Goal: Navigation & Orientation: Find specific page/section

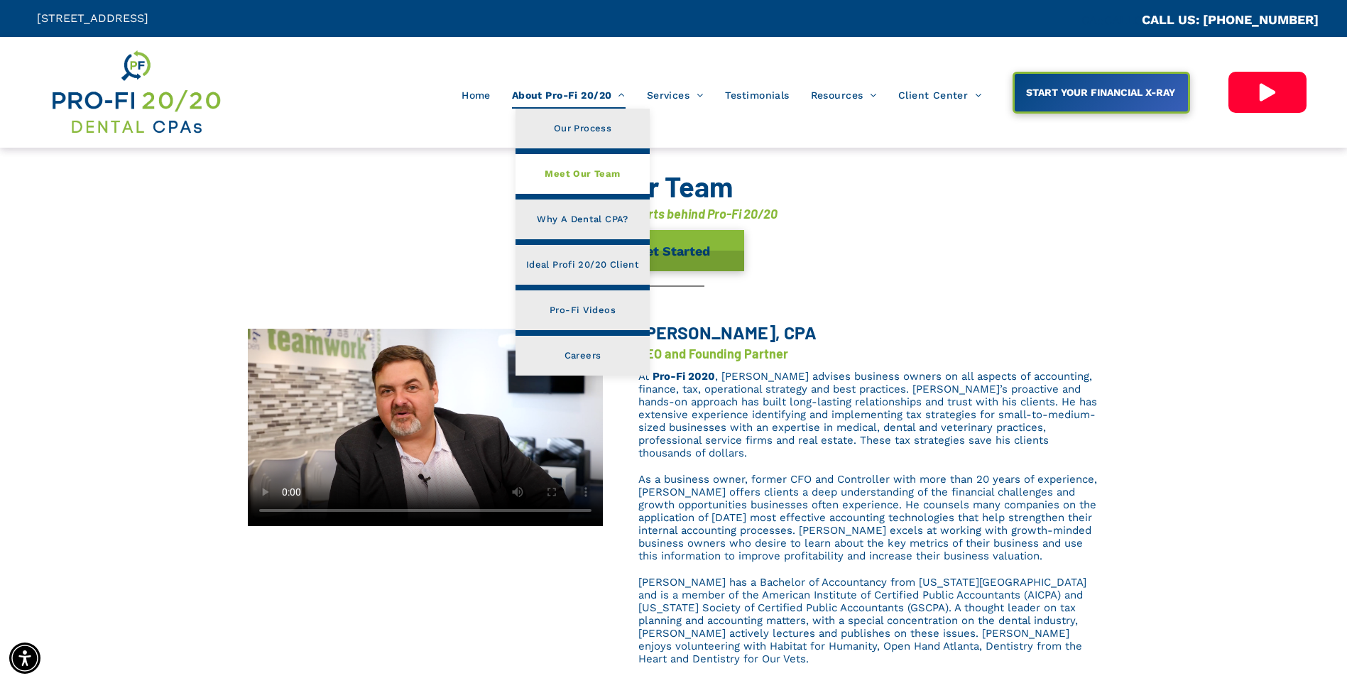
click at [602, 176] on span "Meet Our Team" at bounding box center [582, 174] width 75 height 18
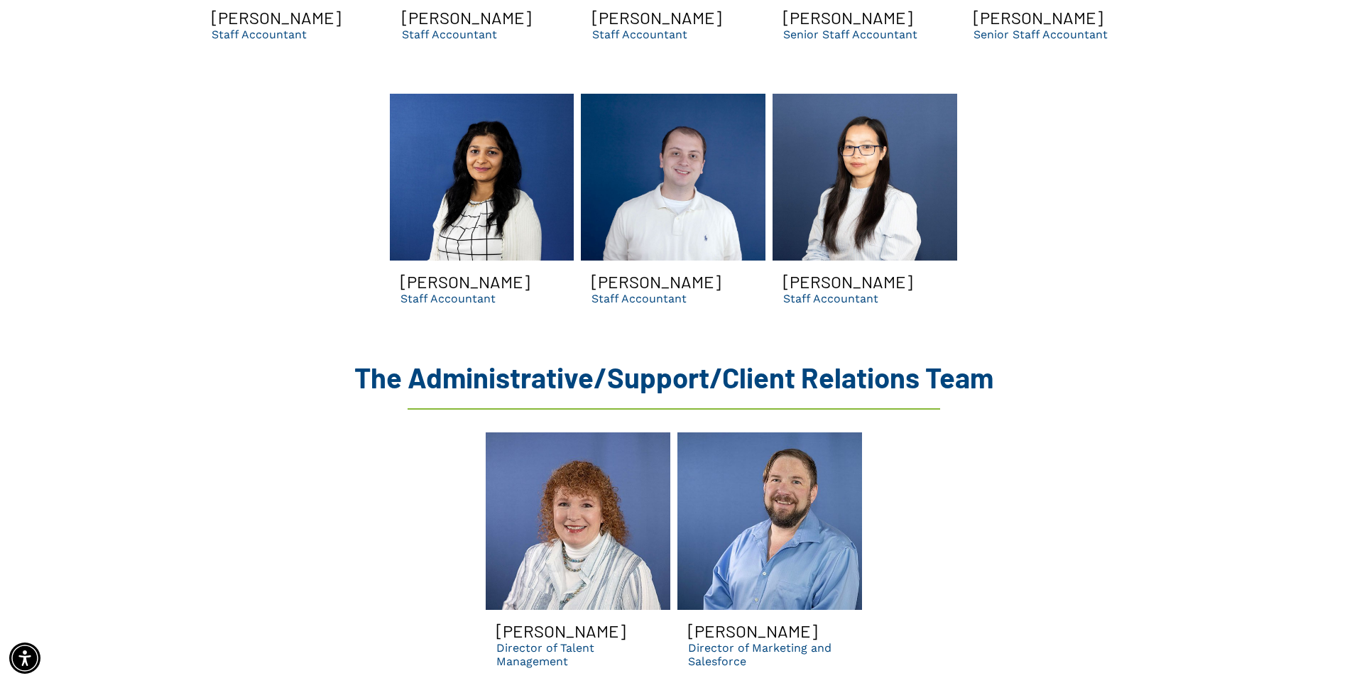
scroll to position [3507, 0]
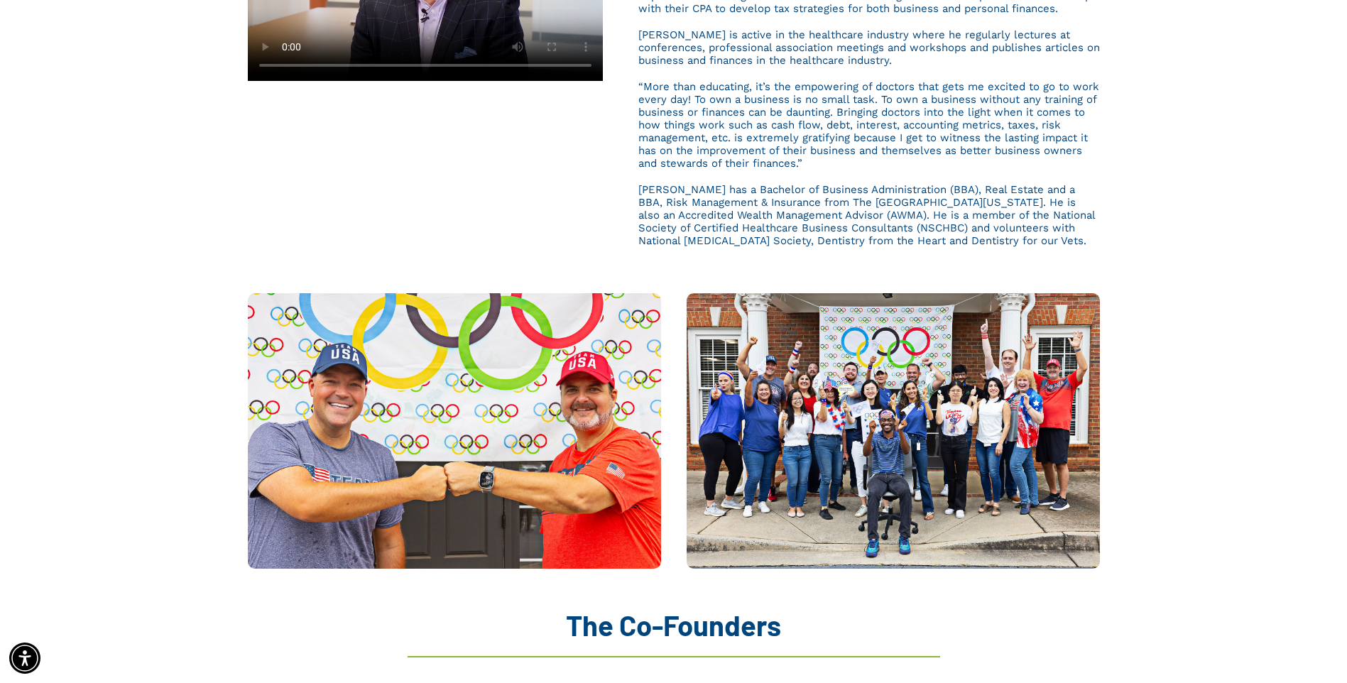
scroll to position [26, 0]
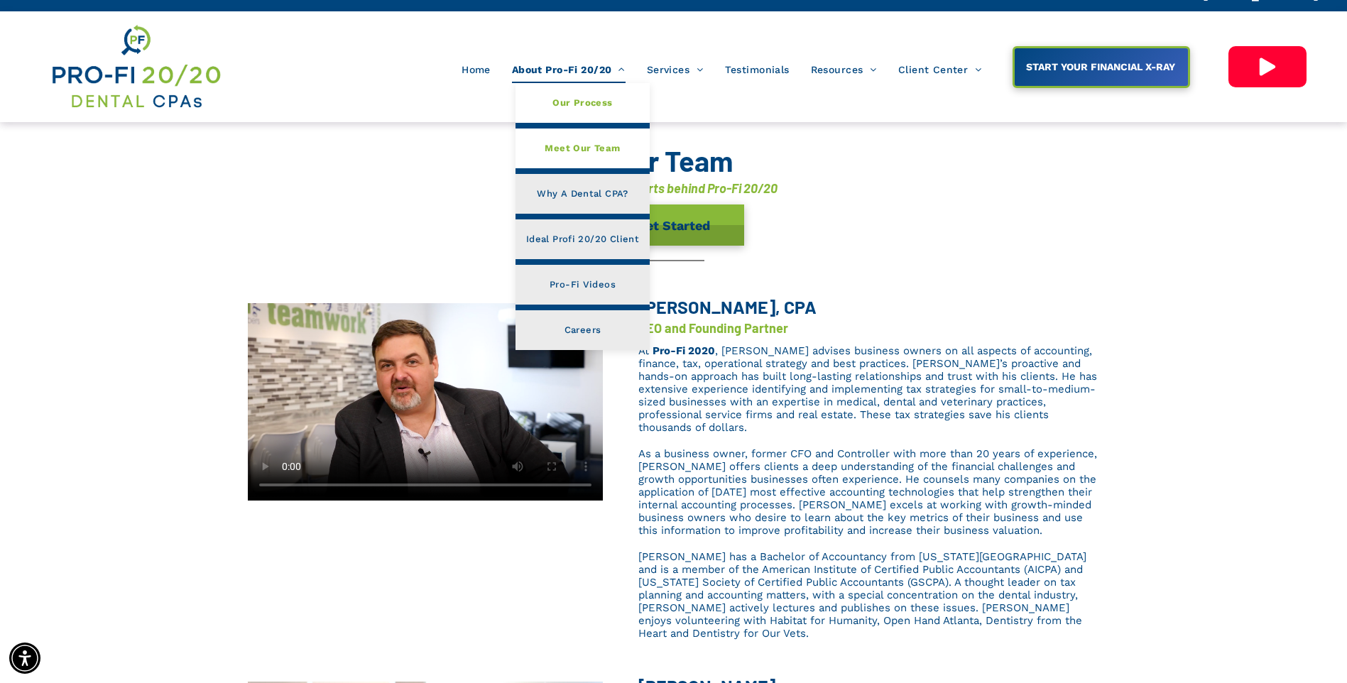
click at [567, 97] on span "Our Process" at bounding box center [583, 103] width 60 height 18
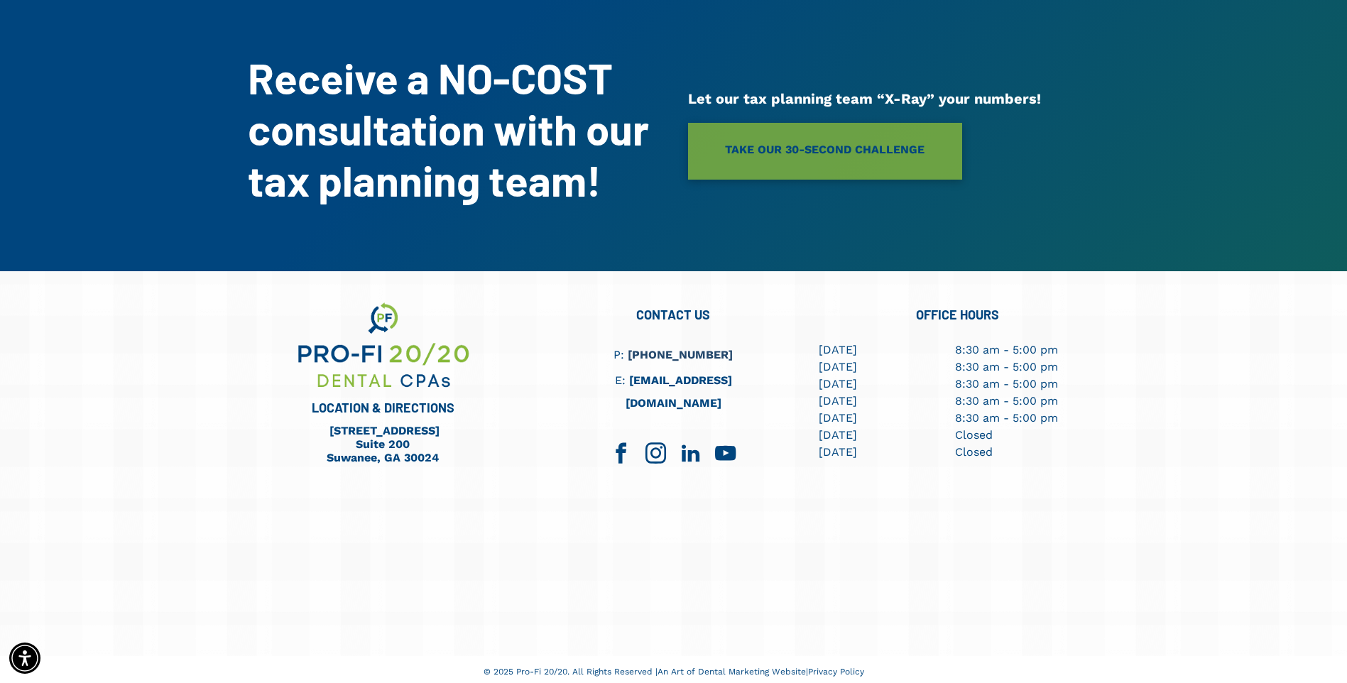
scroll to position [1138, 0]
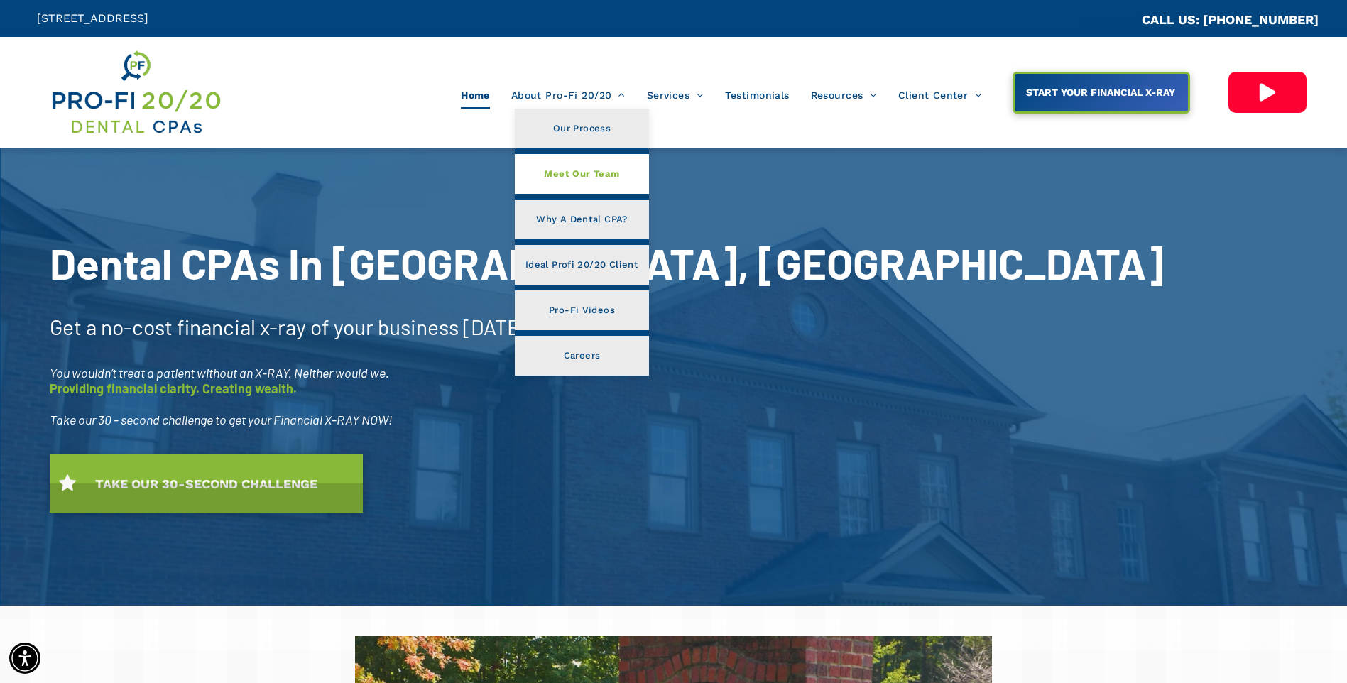
click at [604, 176] on span "Meet Our Team" at bounding box center [581, 174] width 75 height 18
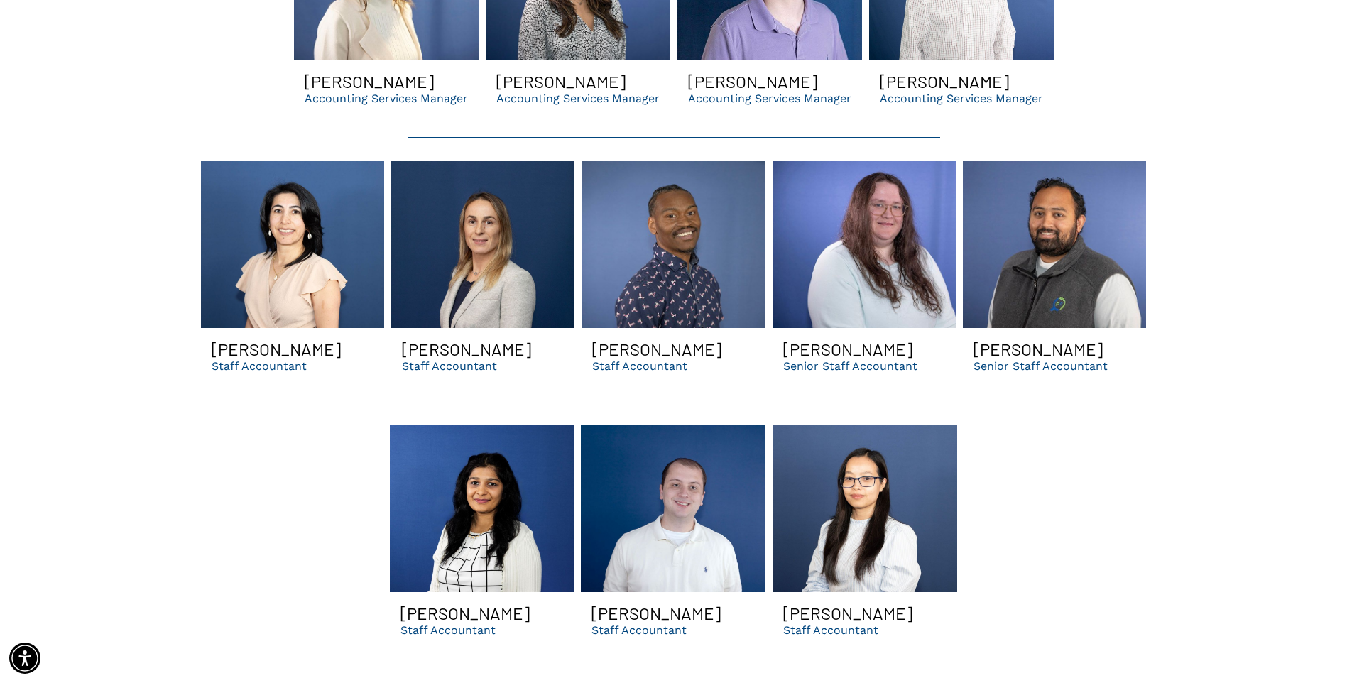
scroll to position [3138, 0]
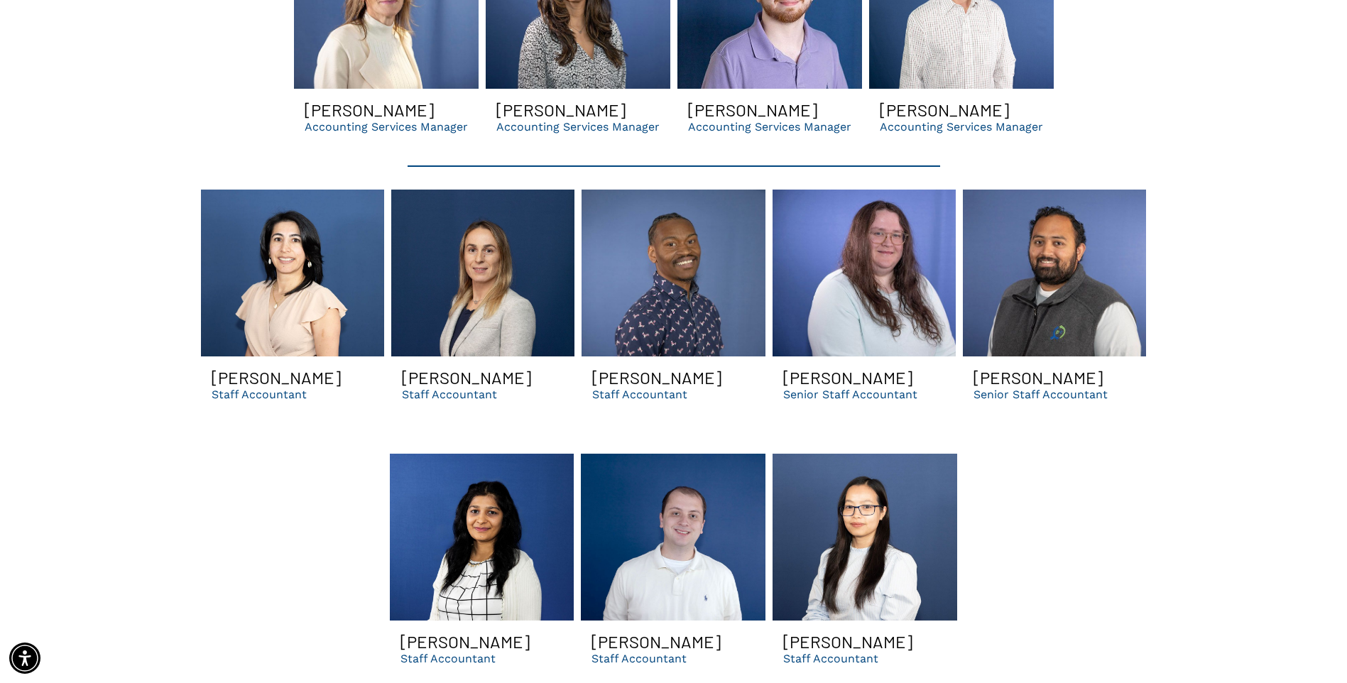
click at [651, 388] on p "Staff Accountant" at bounding box center [639, 394] width 95 height 13
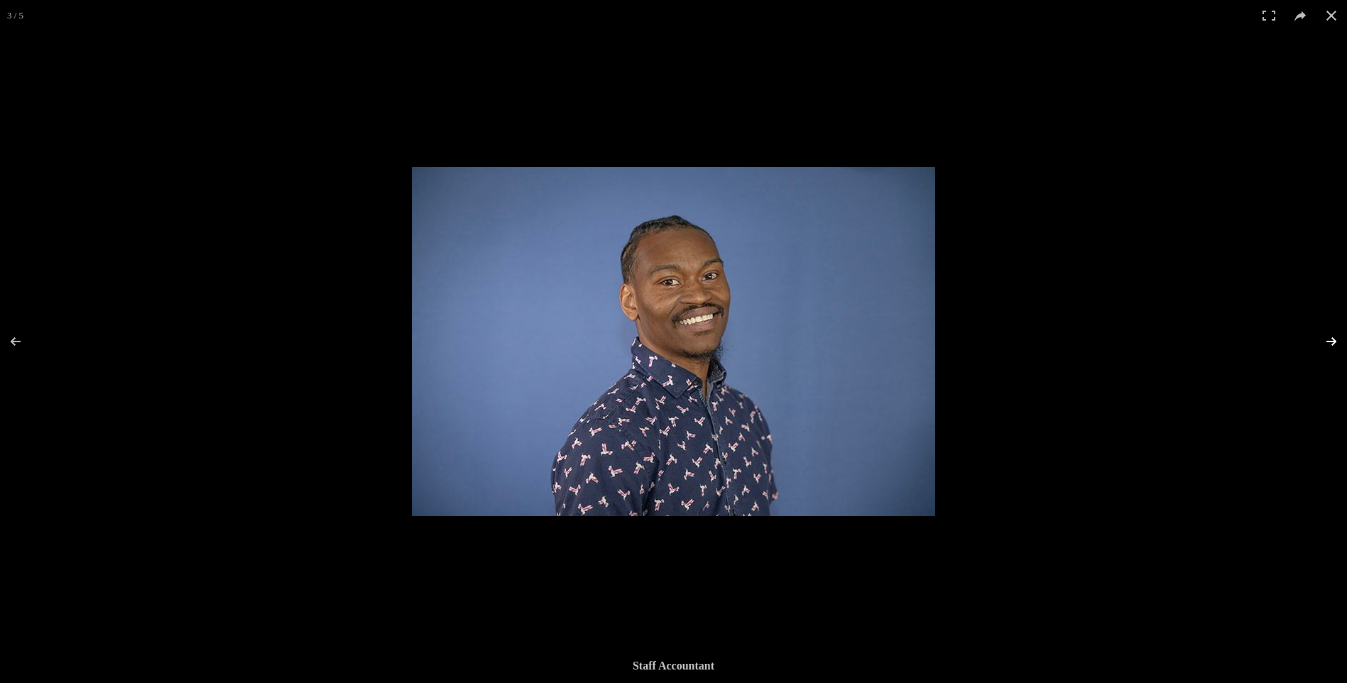
click at [1328, 339] on button at bounding box center [1323, 341] width 50 height 71
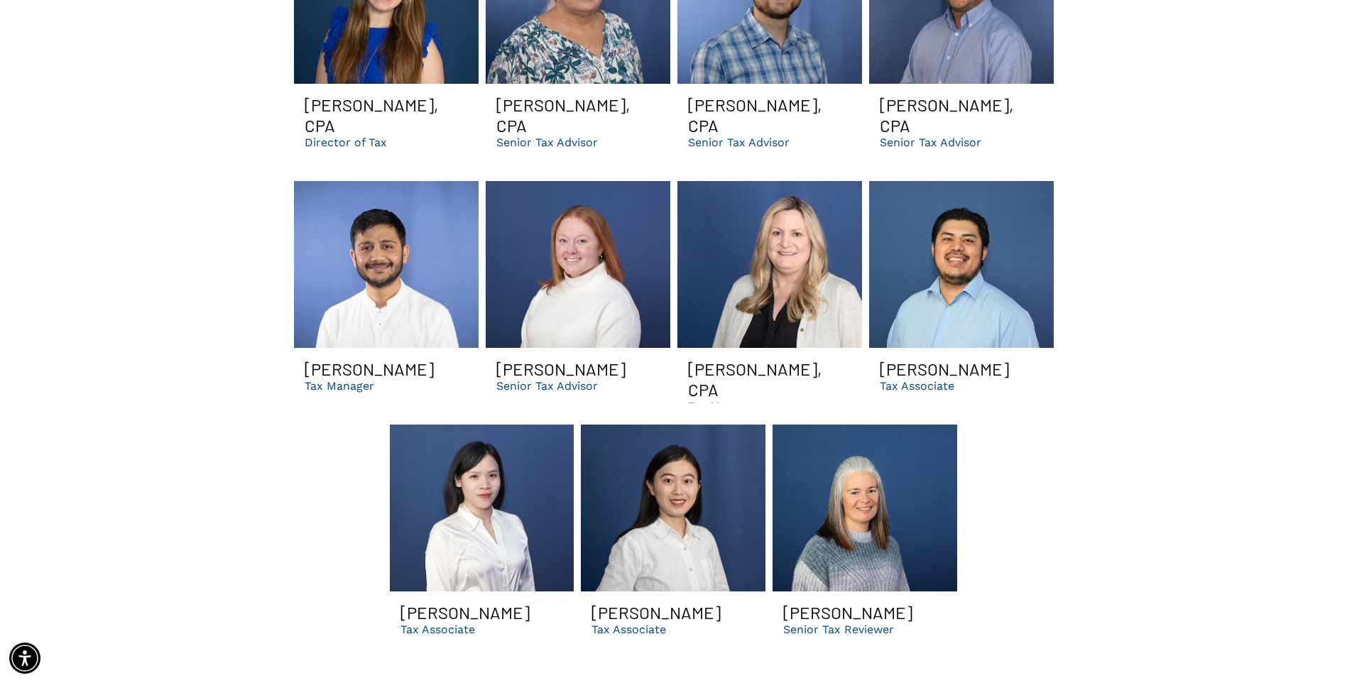
scroll to position [2076, 0]
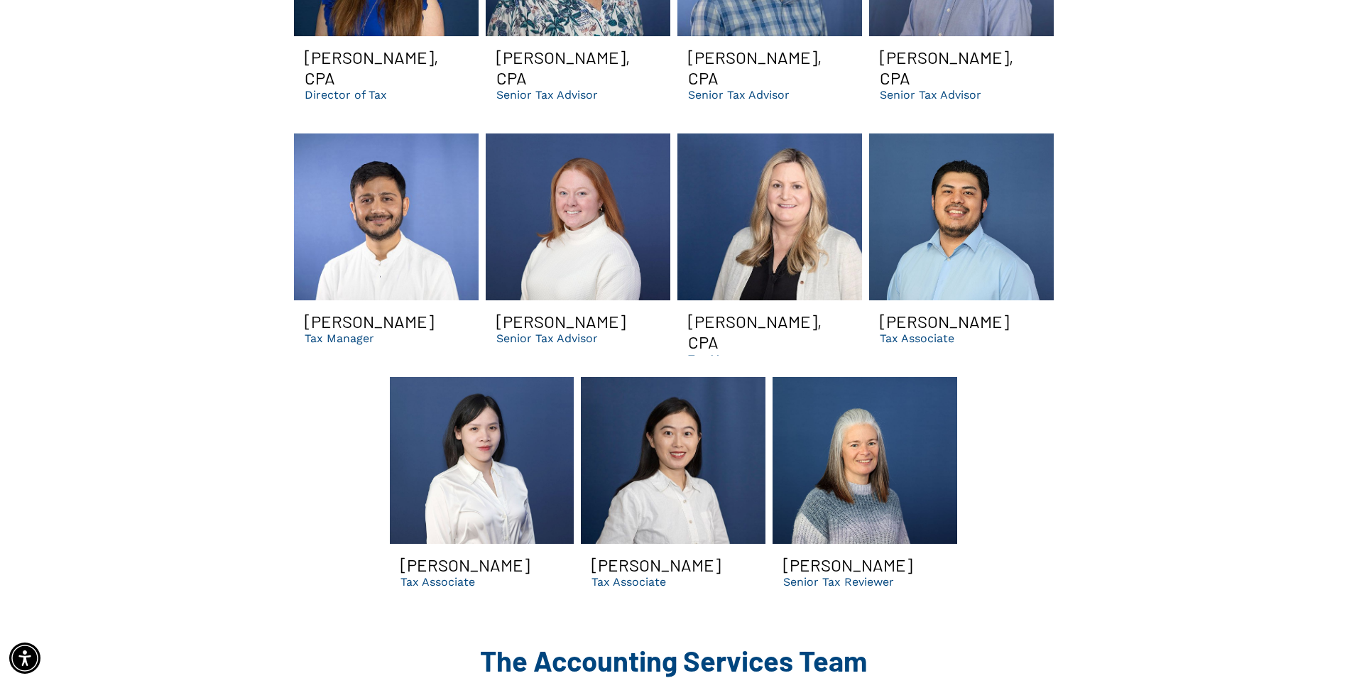
click at [805, 555] on h3 "[PERSON_NAME]" at bounding box center [847, 565] width 129 height 21
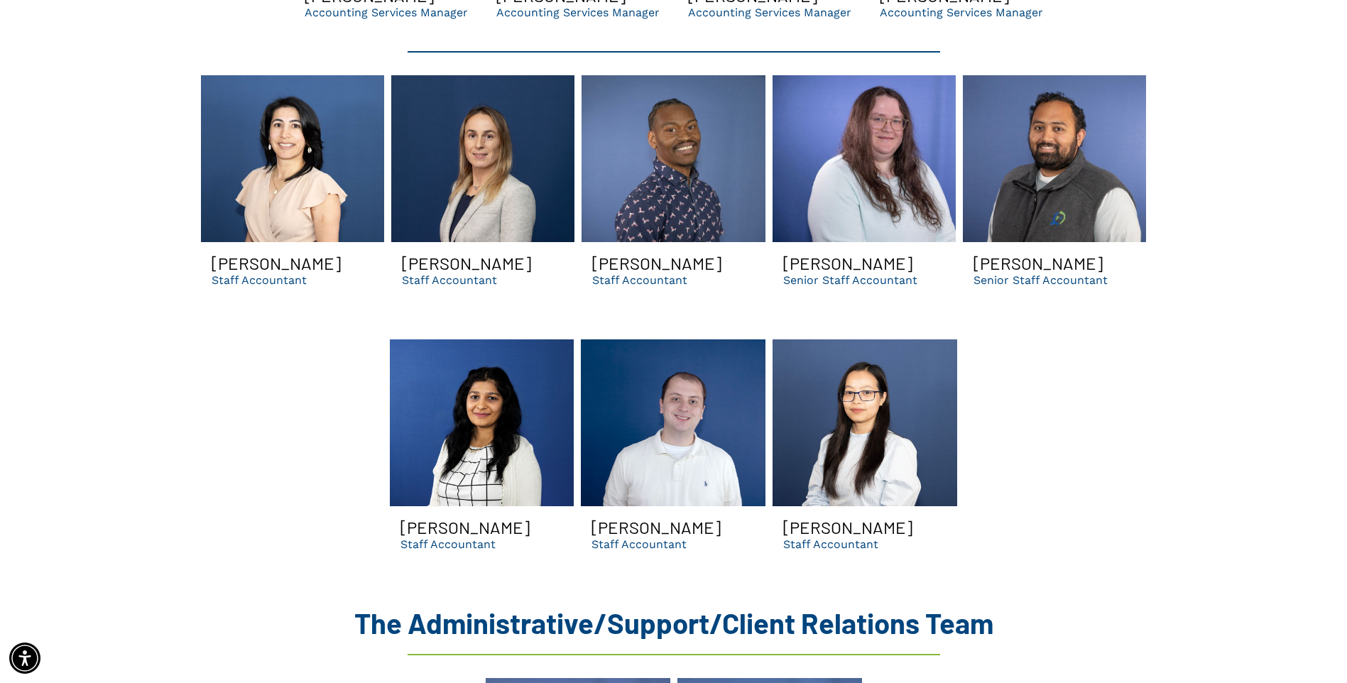
scroll to position [3849, 0]
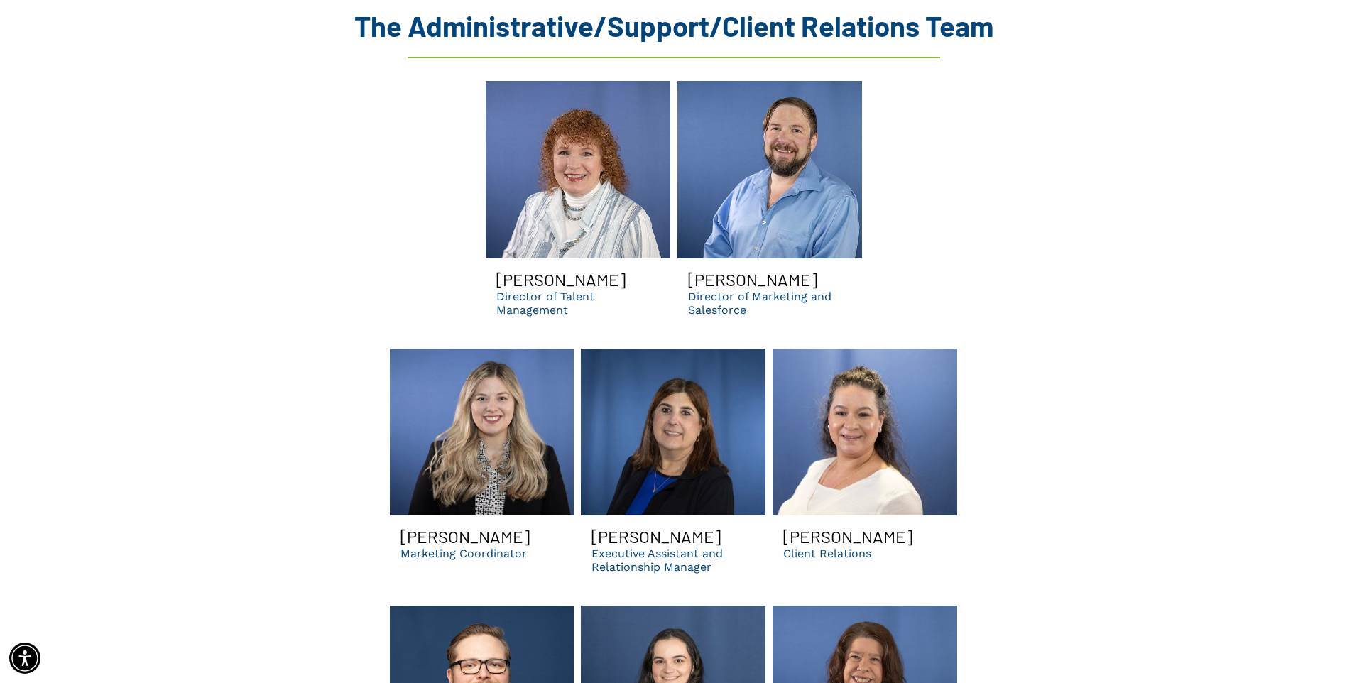
click at [585, 290] on p "Director of Talent Management" at bounding box center [577, 303] width 163 height 27
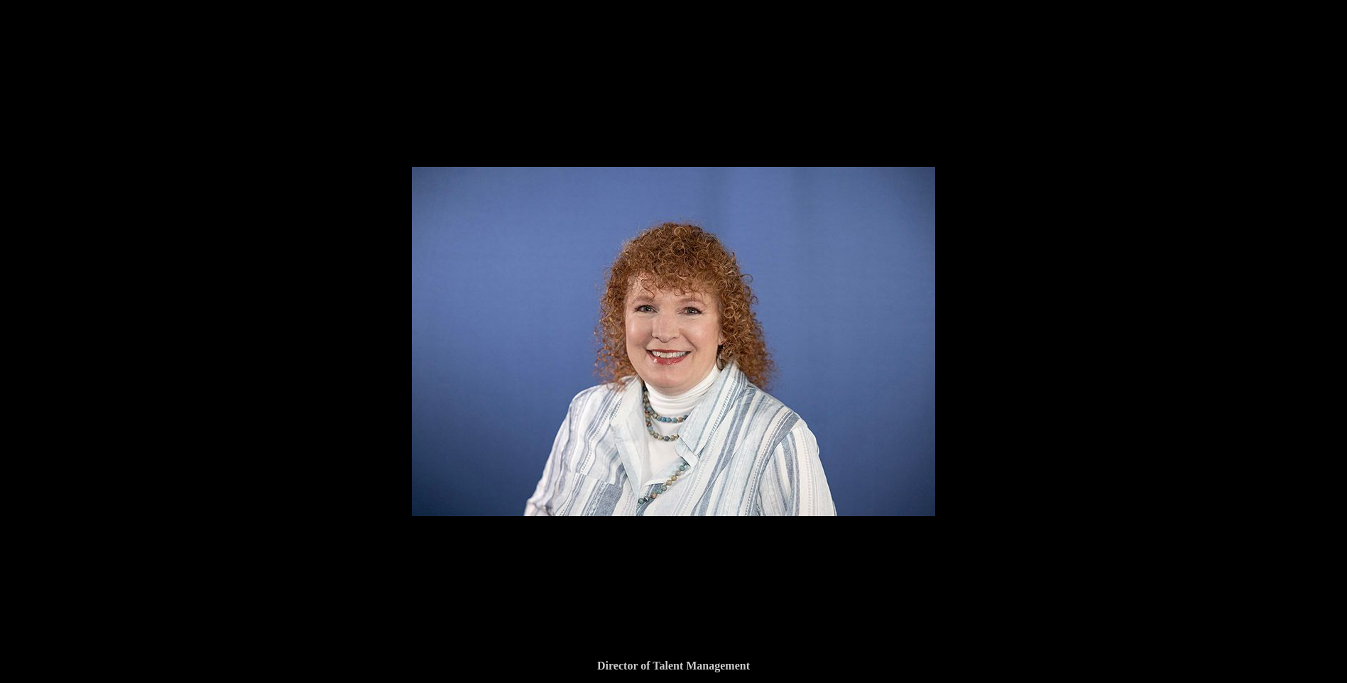
scroll to position [4001, 0]
